Goal: Check status

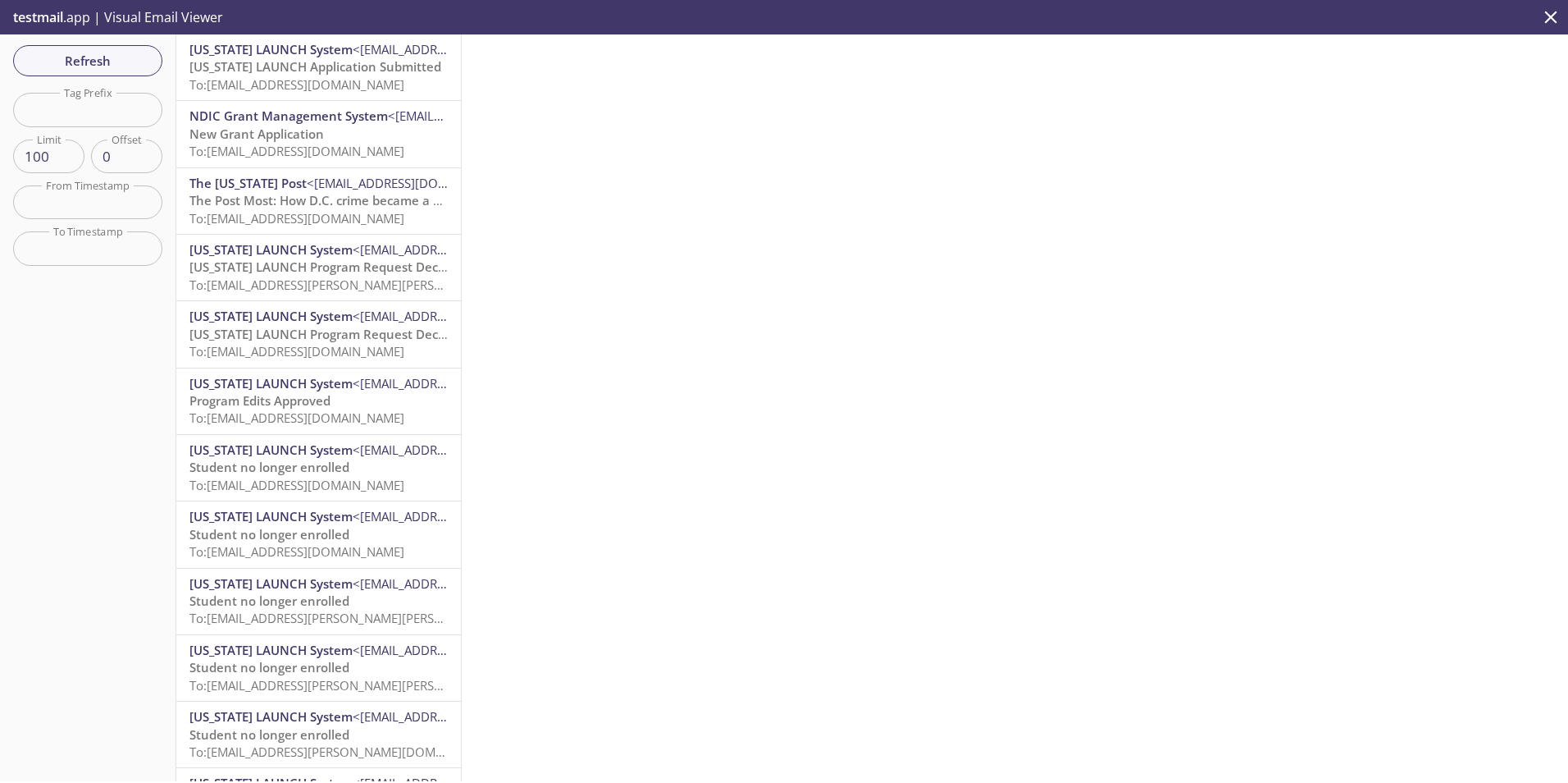
click at [345, 70] on span "[US_STATE] LAUNCH Application Submitted" at bounding box center [315, 66] width 252 height 16
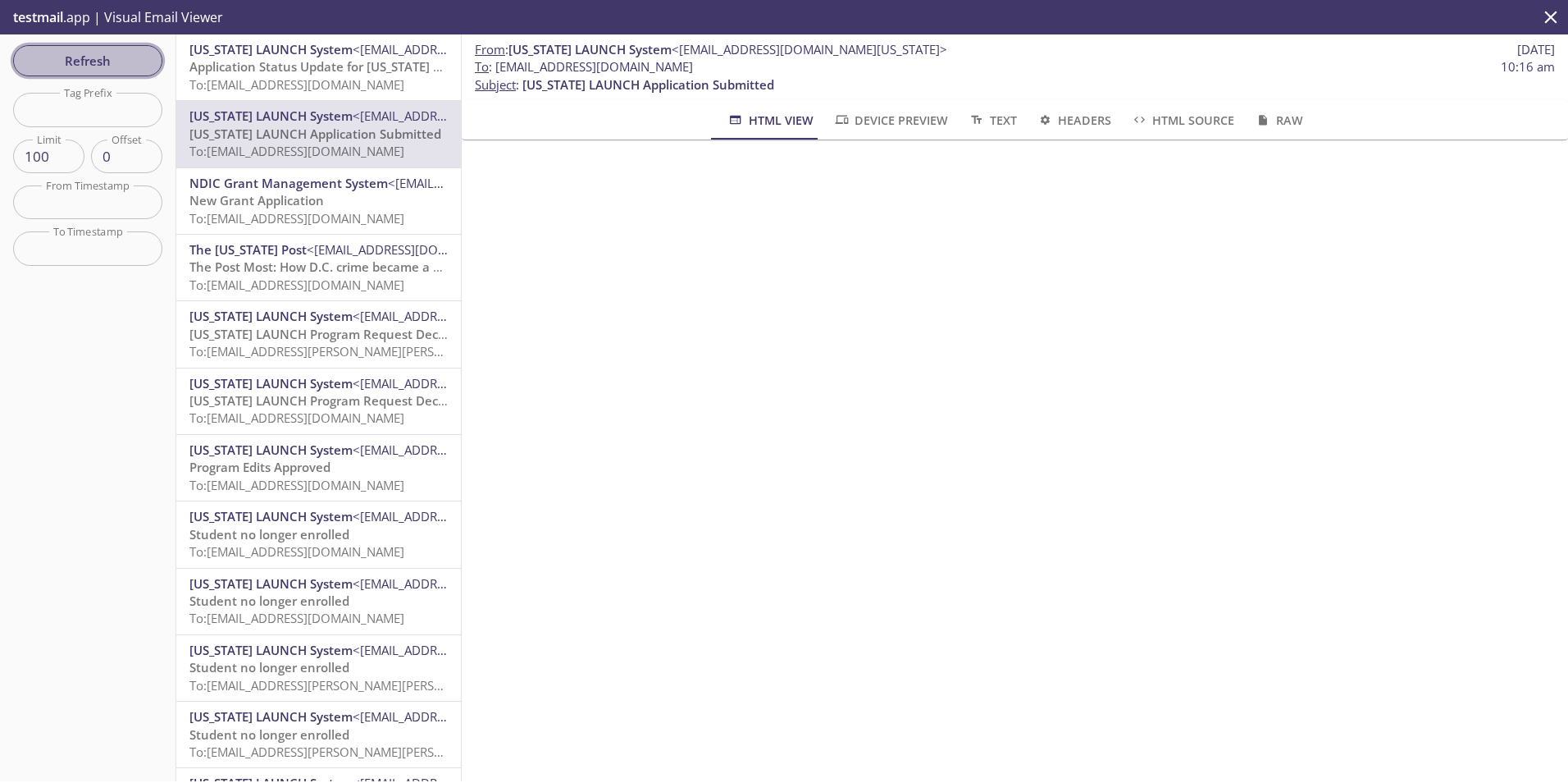
click at [130, 47] on button "Refresh" at bounding box center [87, 60] width 149 height 31
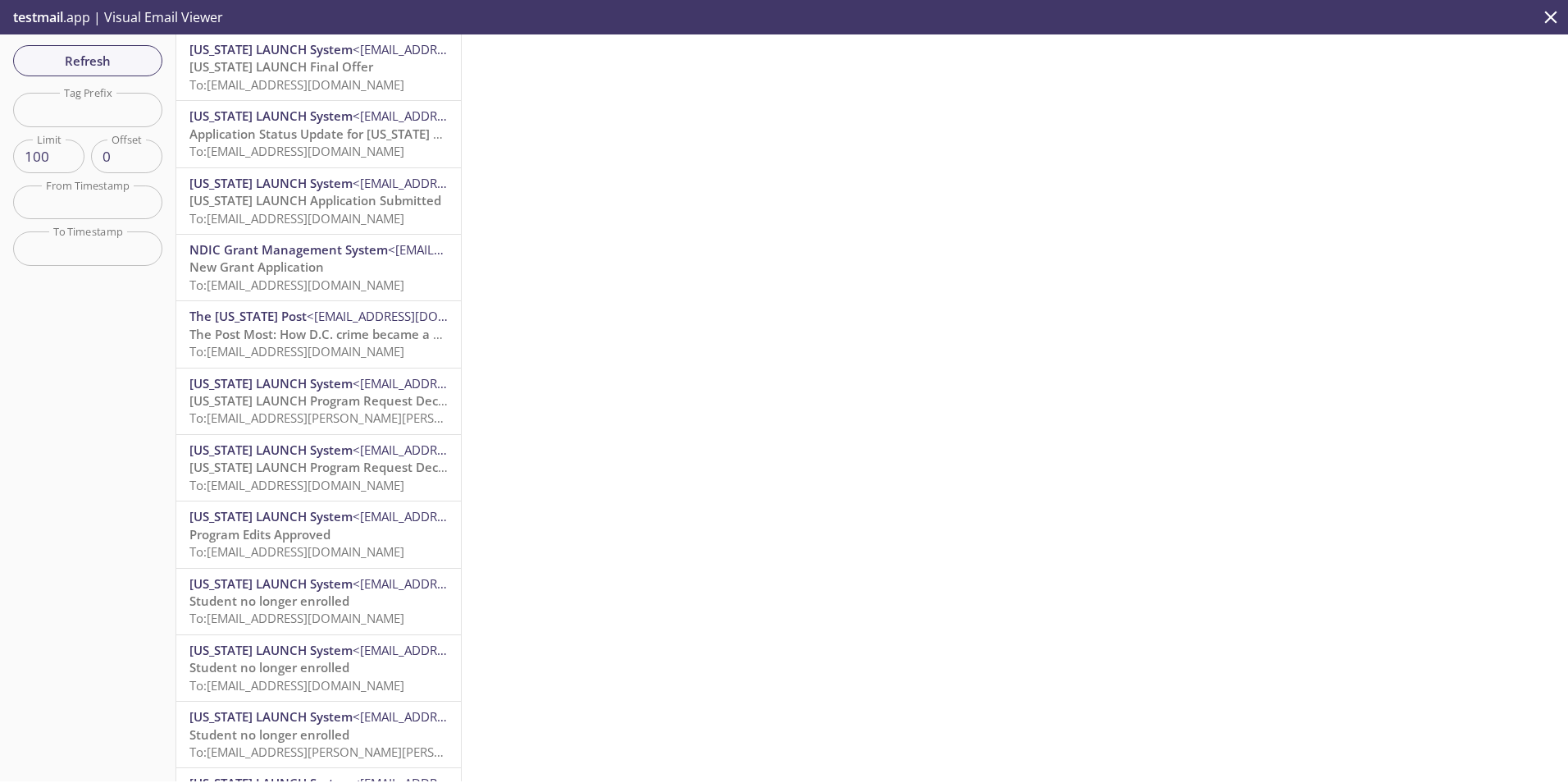
click at [231, 69] on span "[US_STATE] LAUNCH Final Offer" at bounding box center [281, 66] width 184 height 16
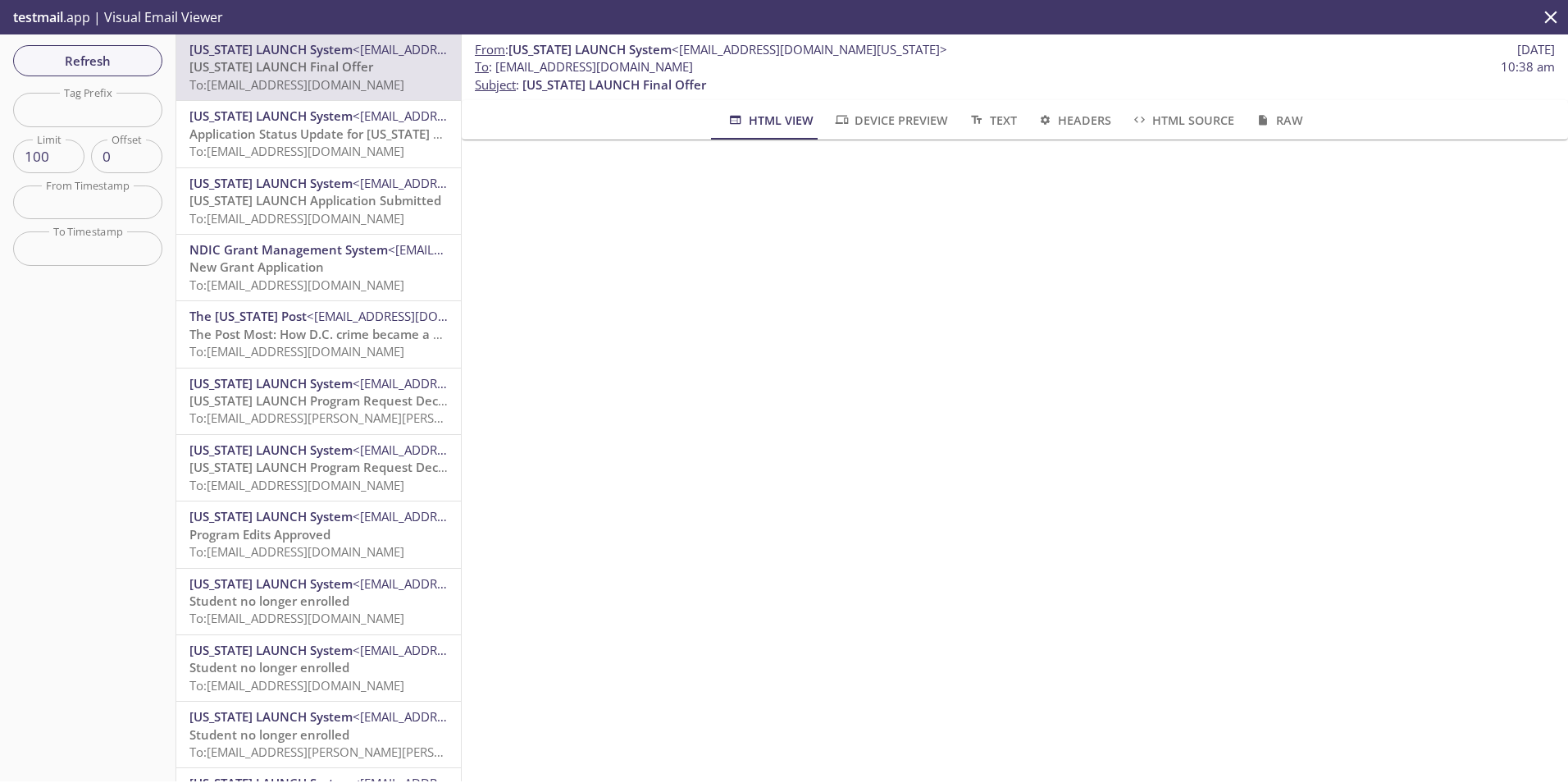
scroll to position [82, 0]
click at [77, 58] on span "Refresh" at bounding box center [87, 60] width 123 height 21
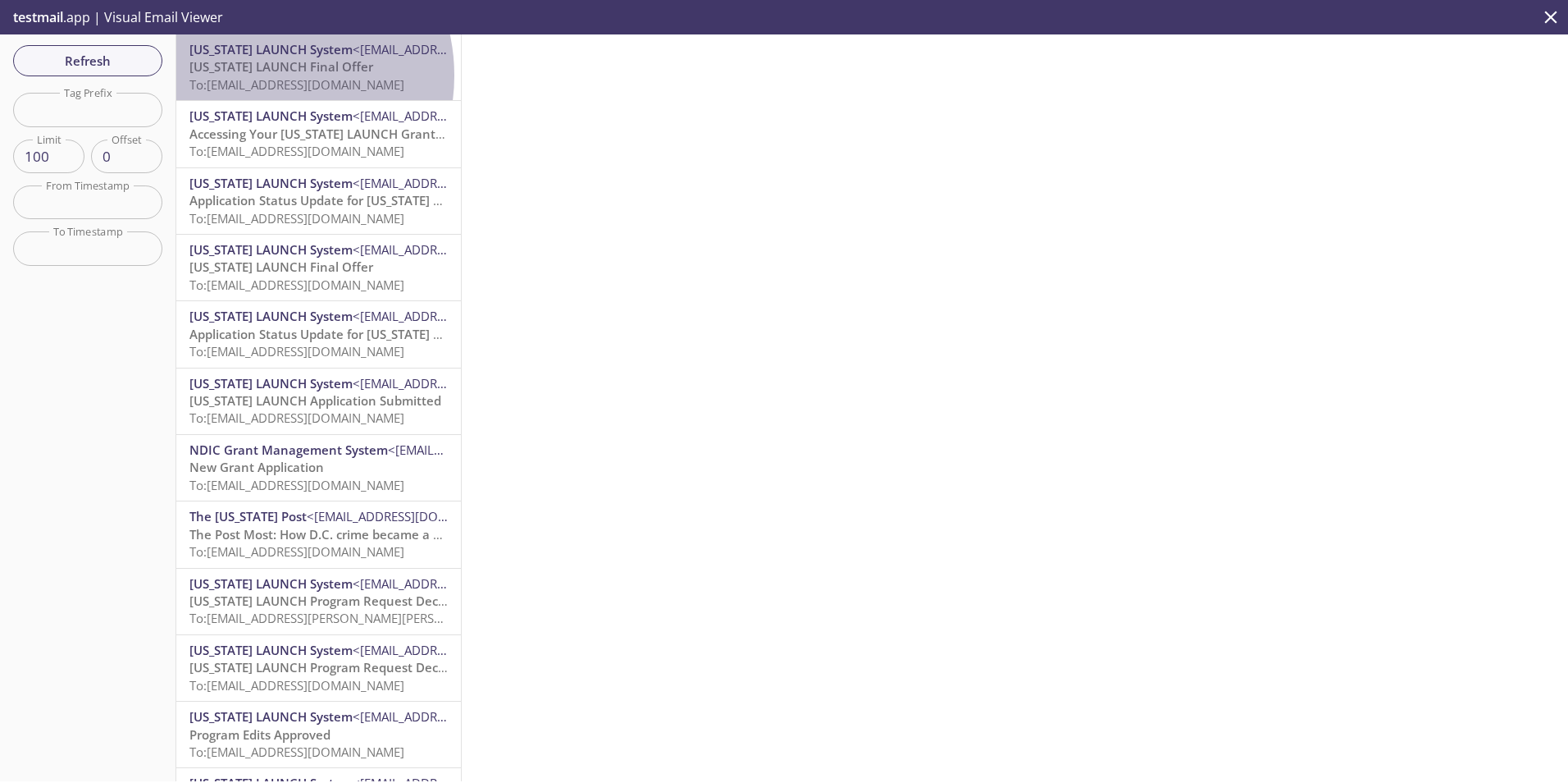
click at [261, 76] on span "To: [EMAIL_ADDRESS][DOMAIN_NAME]" at bounding box center [296, 84] width 215 height 16
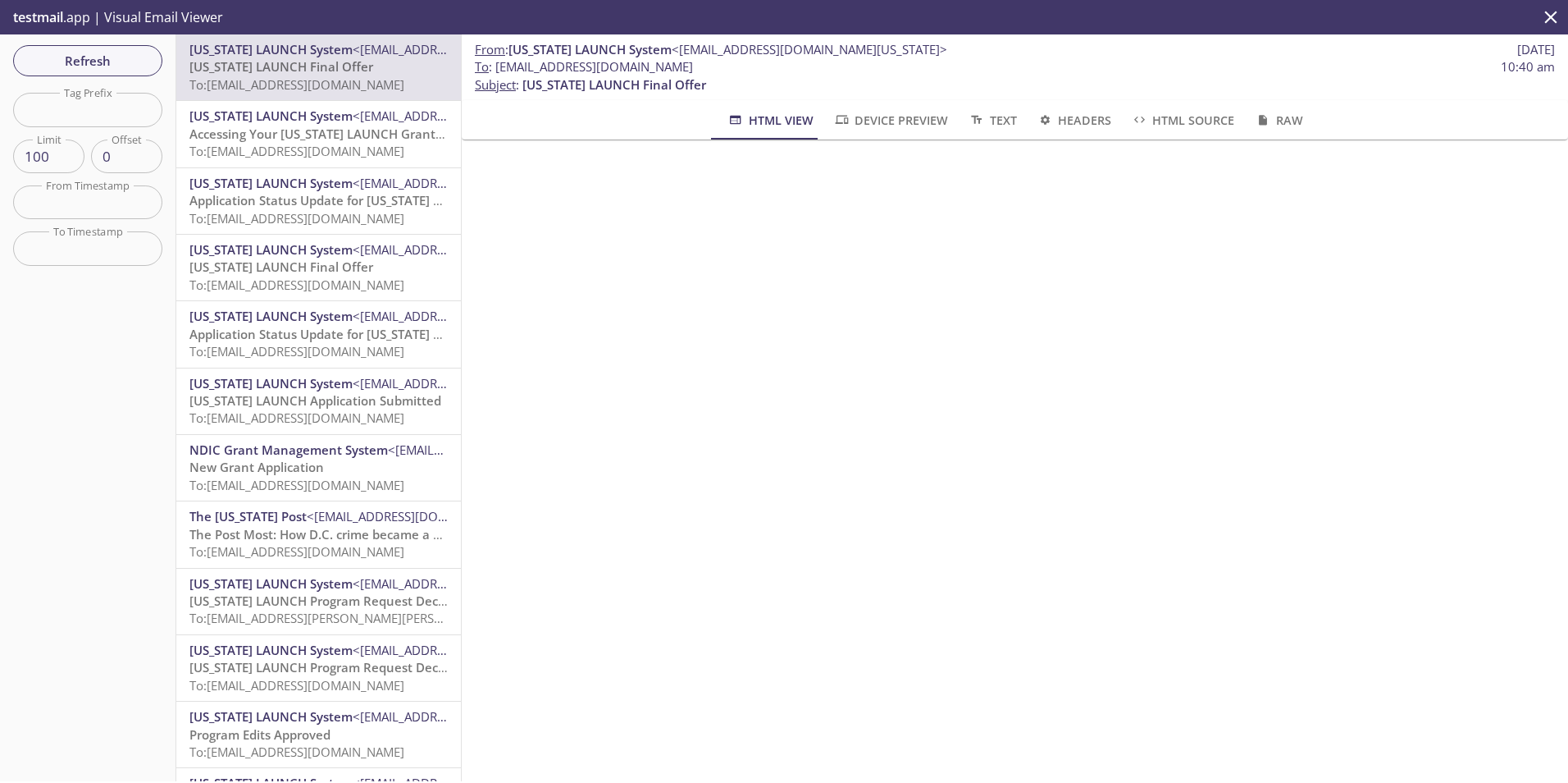
scroll to position [82, 0]
